Goal: Find specific page/section: Find specific page/section

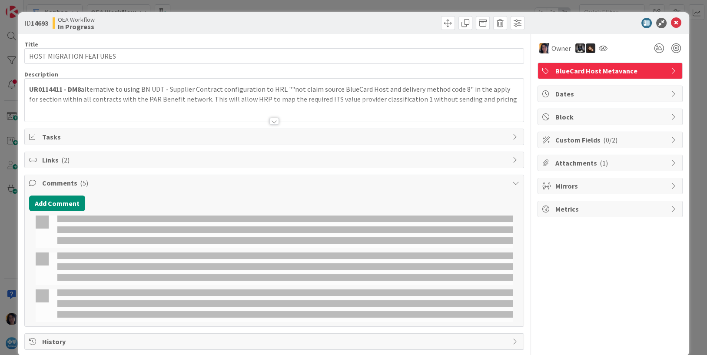
click at [11, 33] on div "ID 14693 OEA Workflow In Progress Title 24 / 128 HOST MIGRATION FEATURES Descri…" at bounding box center [353, 177] width 707 height 355
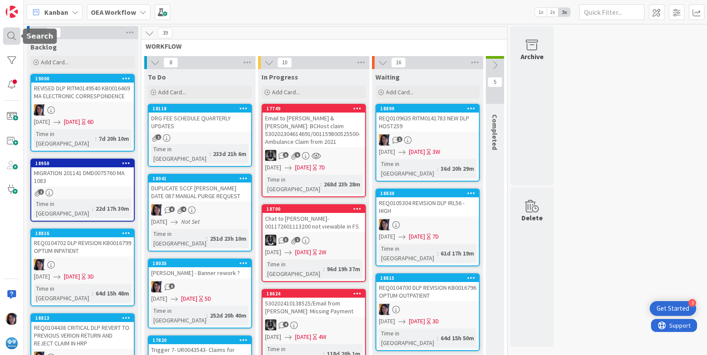
click at [12, 37] on div at bounding box center [11, 35] width 17 height 17
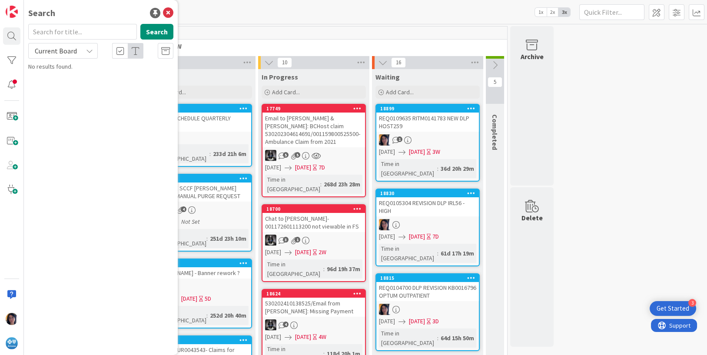
click at [57, 33] on input "text" at bounding box center [82, 32] width 109 height 16
type input "crumc013"
click at [60, 49] on span "Current Board" at bounding box center [56, 51] width 42 height 9
click at [53, 90] on span "All Boards" at bounding box center [78, 86] width 90 height 13
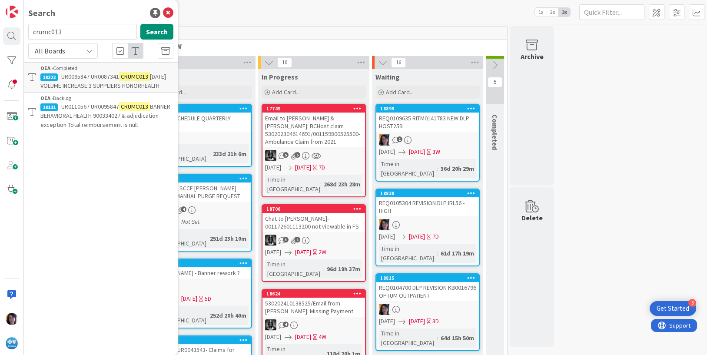
click at [86, 108] on span "UR0110567 UR0095847" at bounding box center [90, 107] width 58 height 8
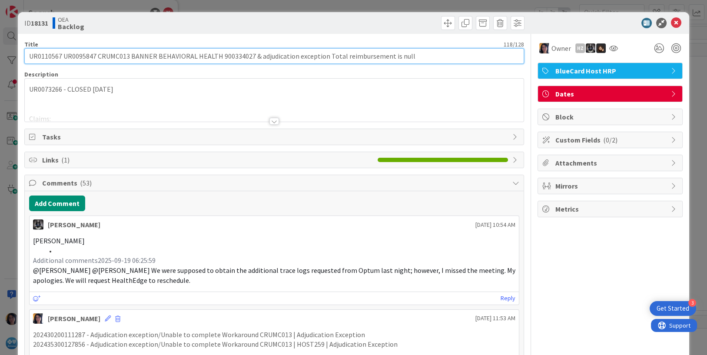
click at [49, 56] on input "UR0110567 UR0095847 CRUMC013 BANNER BEHAVIORAL HEALTH 900334027 & adjudication …" at bounding box center [274, 56] width 500 height 16
